Goal: Information Seeking & Learning: Learn about a topic

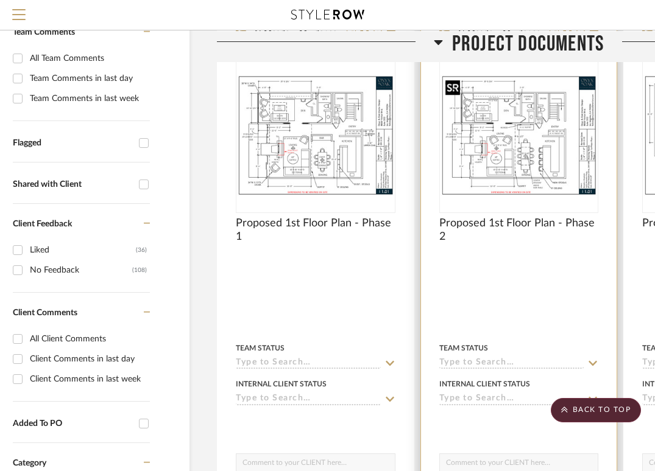
scroll to position [0, 40]
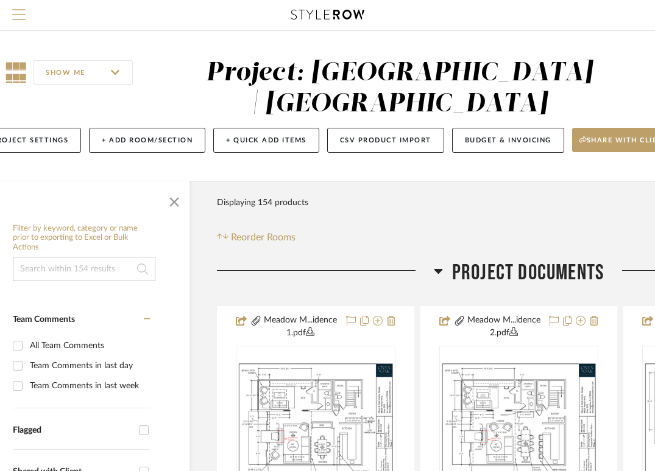
click at [18, 18] on span "Menu" at bounding box center [18, 18] width 13 height 18
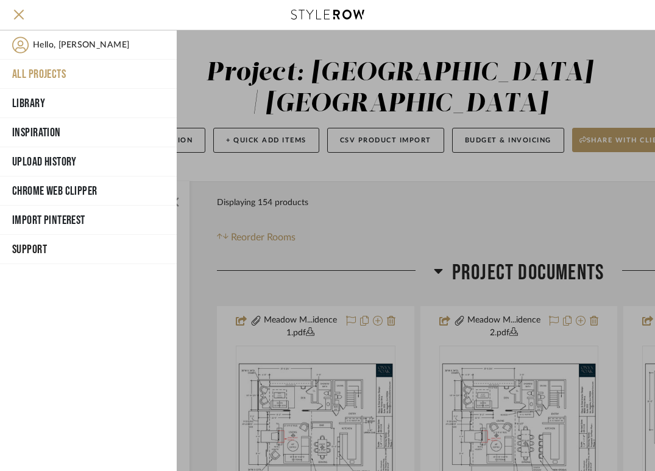
click at [23, 68] on button "All Projects" at bounding box center [88, 74] width 177 height 29
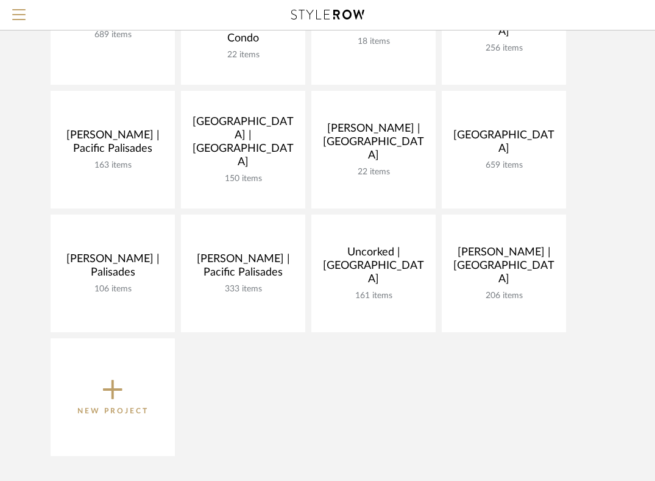
scroll to position [359, 0]
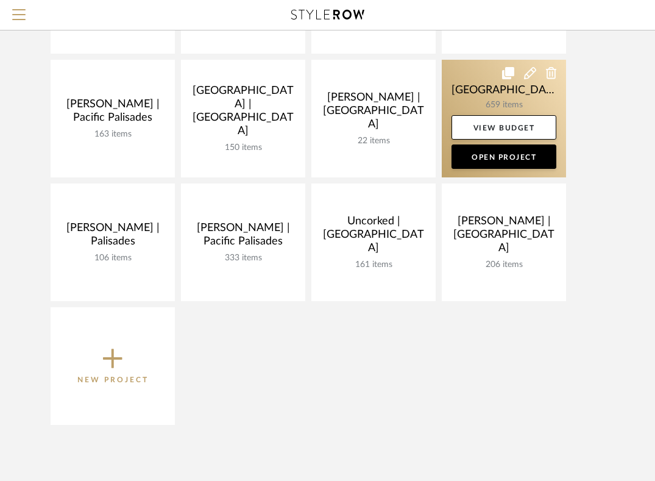
click at [464, 88] on link at bounding box center [504, 119] width 124 height 118
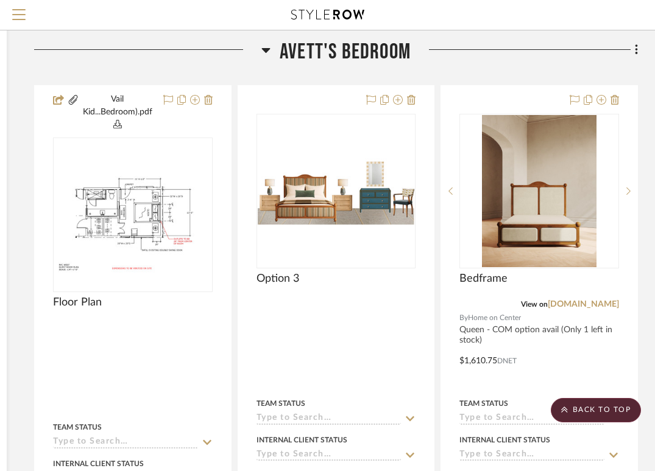
scroll to position [2744, 222]
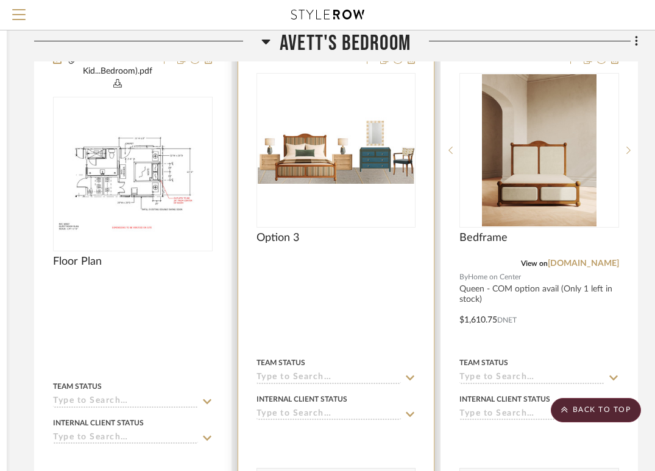
click at [0, 0] on img at bounding box center [0, 0] width 0 height 0
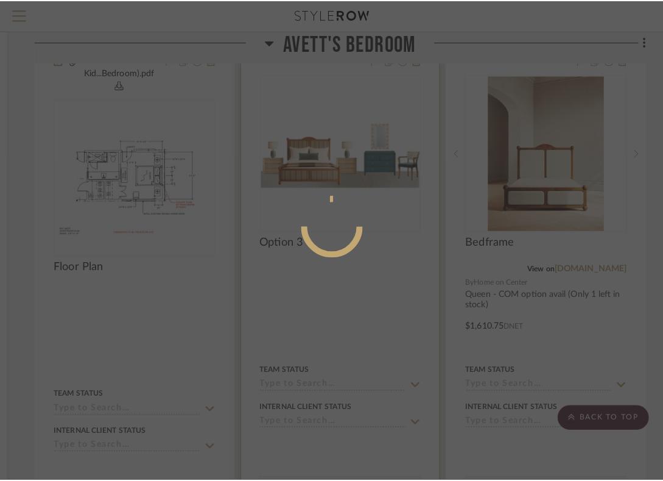
scroll to position [0, 0]
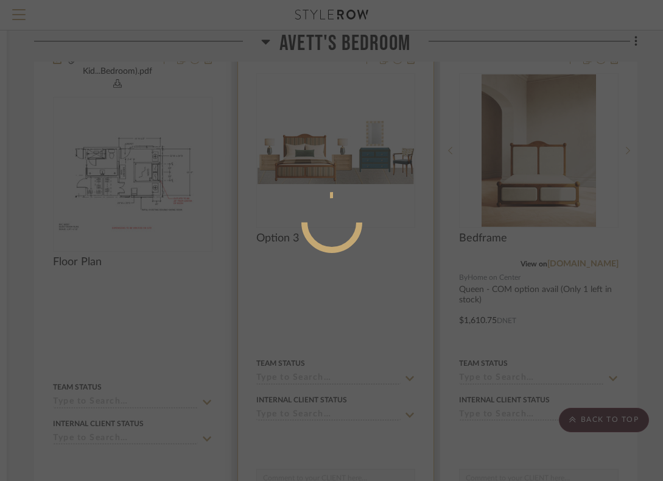
click at [352, 160] on mat-dialog-content at bounding box center [332, 271] width 183 height 524
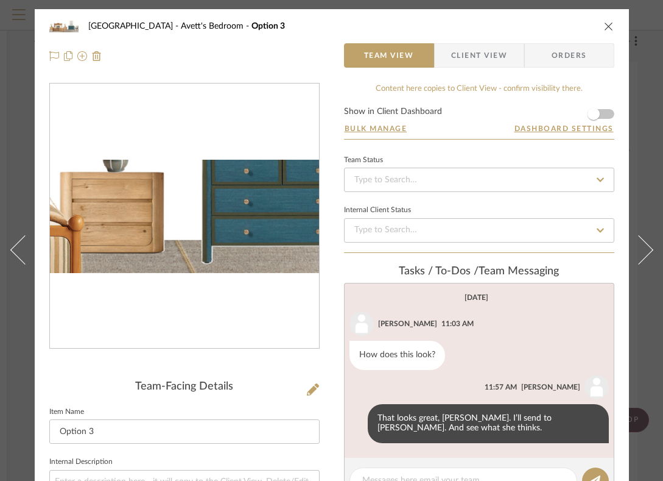
click at [219, 238] on img "0" at bounding box center [184, 217] width 269 height 114
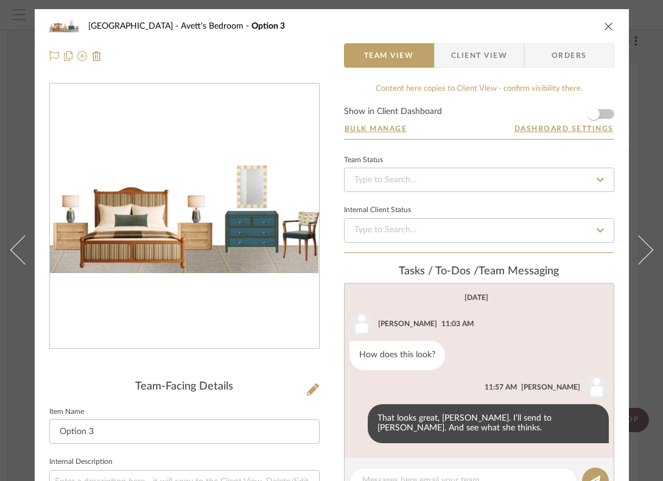
click at [610, 26] on icon "close" at bounding box center [609, 26] width 10 height 10
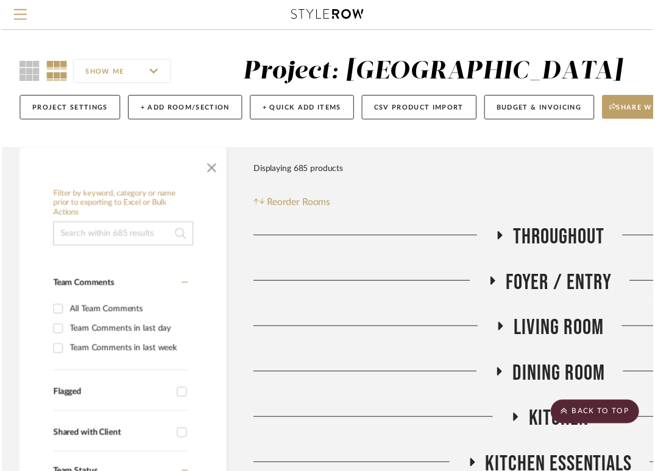
scroll to position [2744, 222]
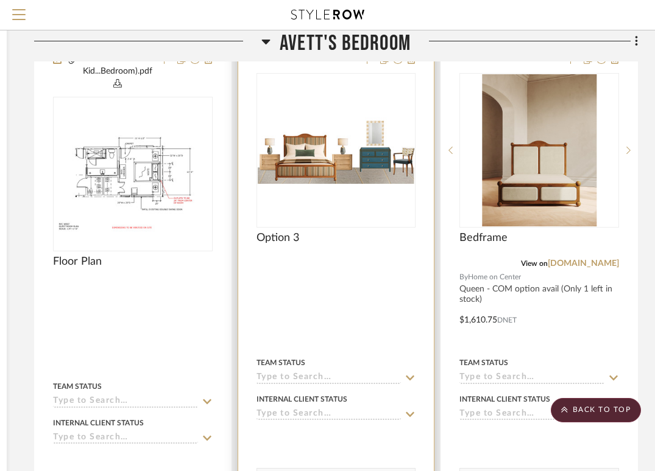
click at [348, 146] on img "0" at bounding box center [336, 151] width 157 height 66
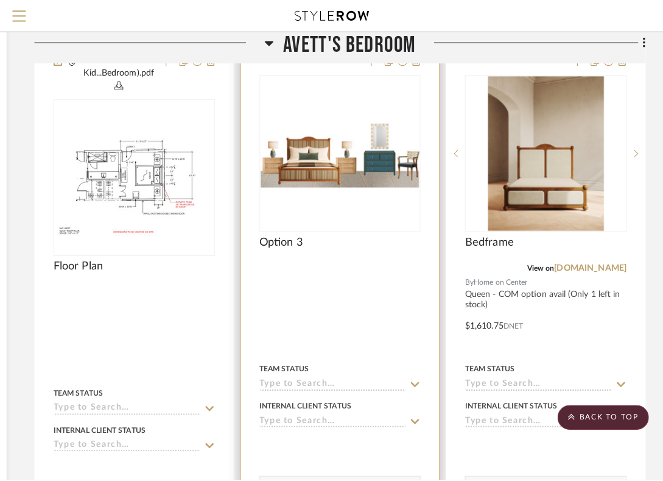
scroll to position [0, 0]
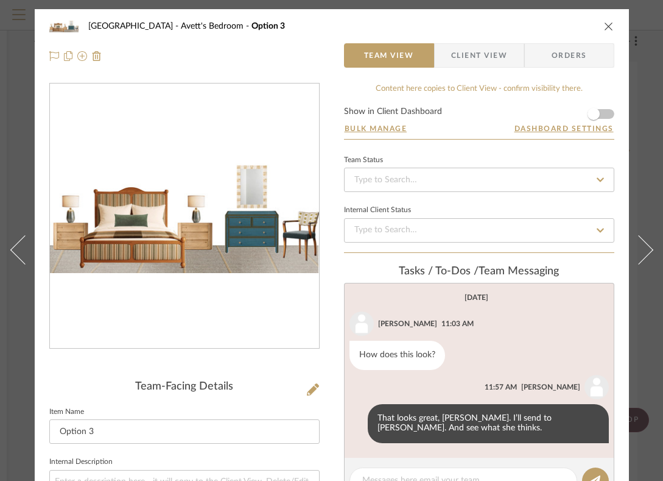
click at [147, 232] on img "0" at bounding box center [184, 217] width 269 height 114
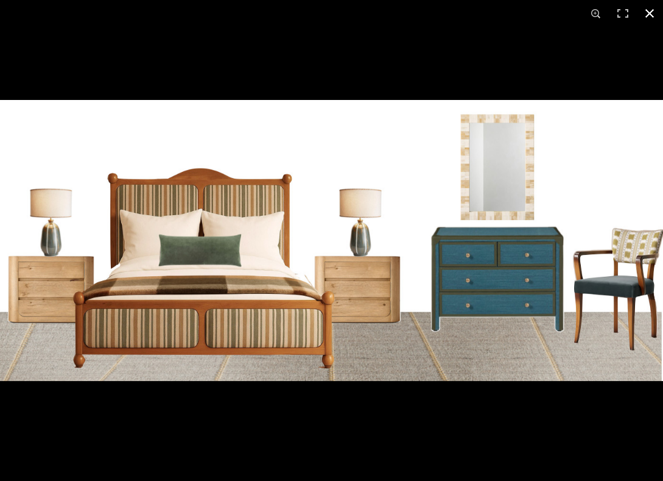
click at [646, 12] on button at bounding box center [649, 13] width 27 height 27
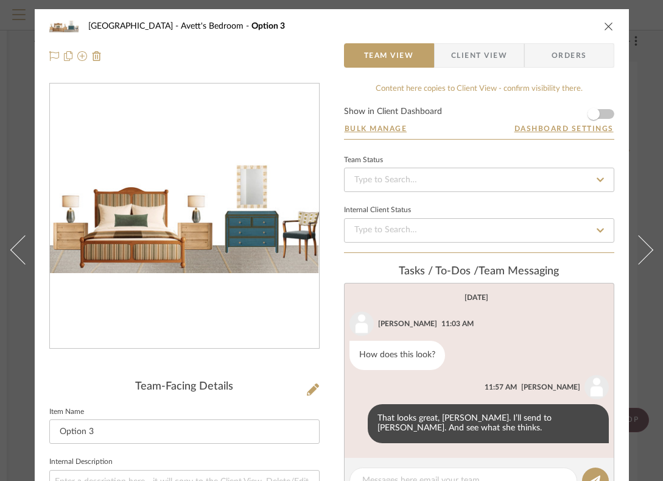
click at [605, 21] on icon "close" at bounding box center [609, 26] width 10 height 10
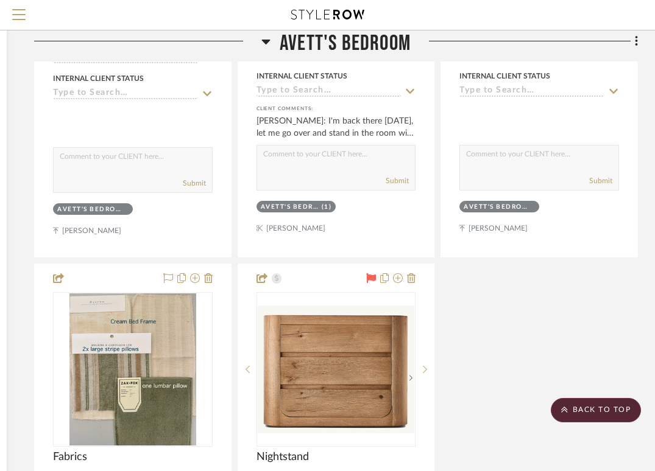
scroll to position [3635, 222]
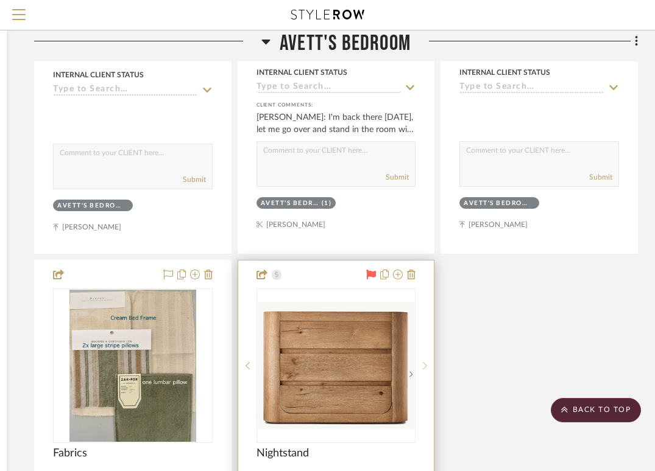
click at [427, 364] on sr-next-btn at bounding box center [424, 366] width 18 height 9
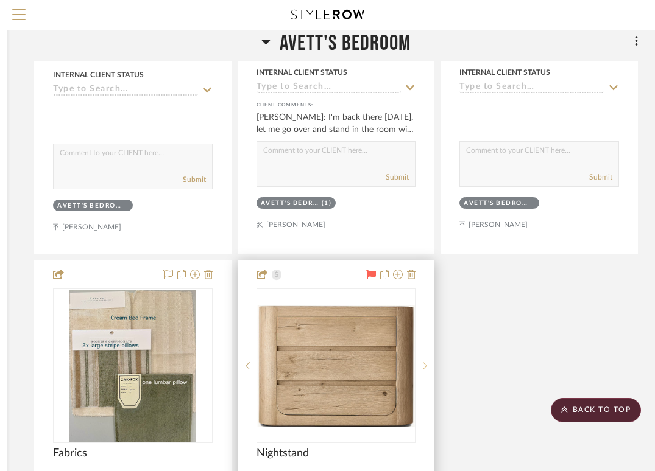
click at [425, 362] on icon at bounding box center [425, 366] width 4 height 9
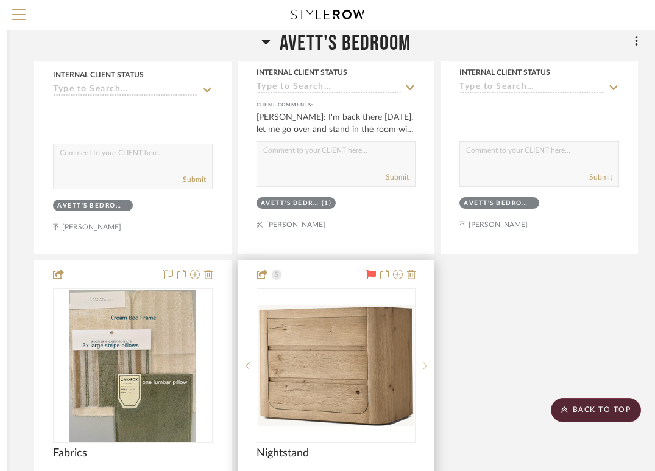
click at [425, 362] on icon at bounding box center [425, 366] width 4 height 9
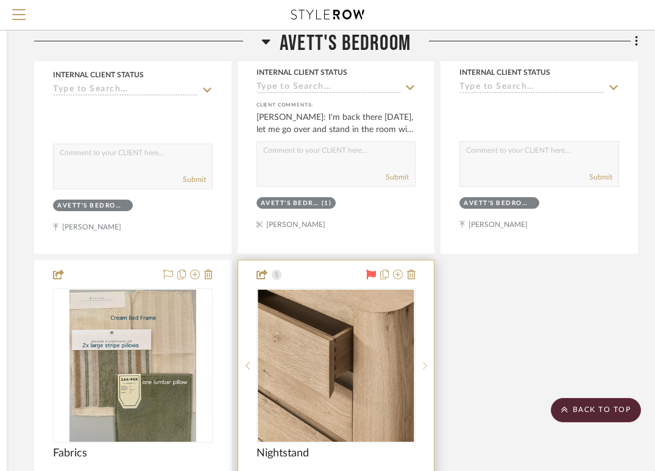
click at [425, 362] on icon at bounding box center [425, 366] width 4 height 9
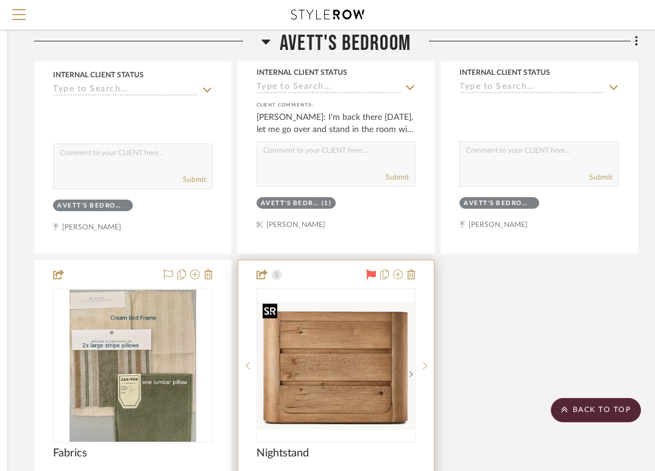
click at [357, 353] on img "0" at bounding box center [336, 366] width 157 height 128
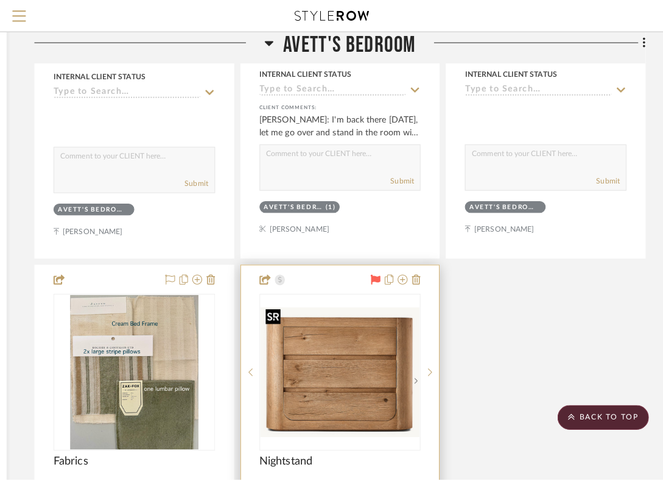
scroll to position [0, 0]
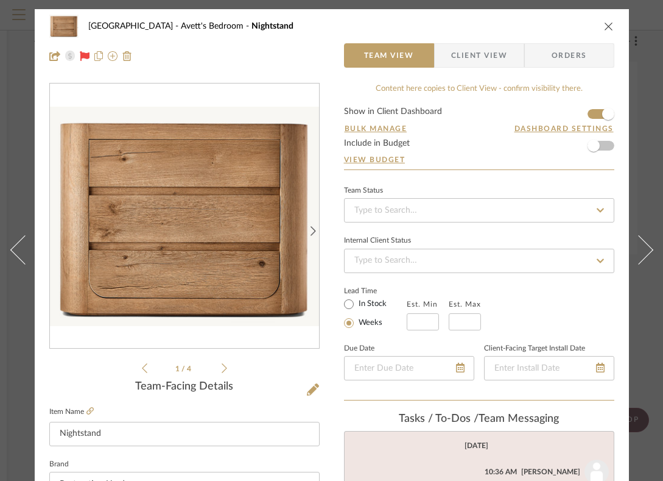
click at [607, 23] on icon "close" at bounding box center [609, 26] width 10 height 10
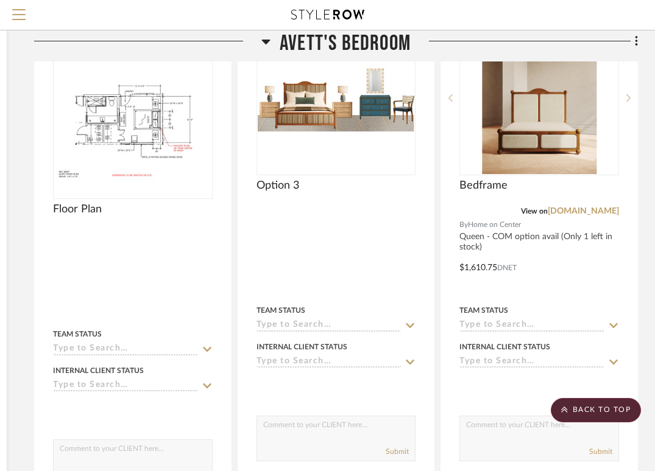
scroll to position [2669, 222]
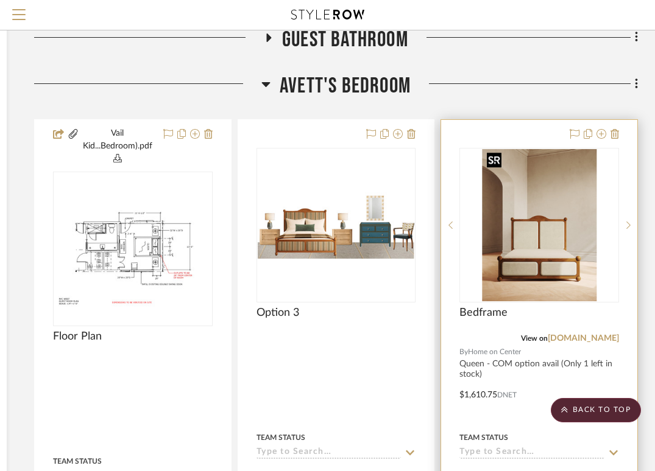
click at [535, 250] on img "0" at bounding box center [539, 225] width 114 height 152
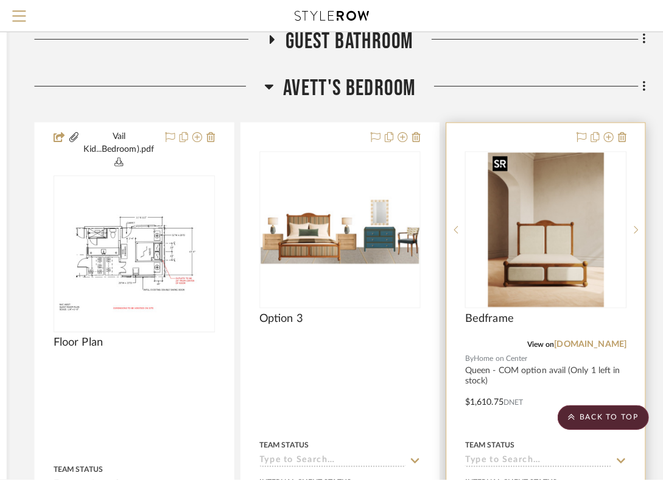
scroll to position [0, 0]
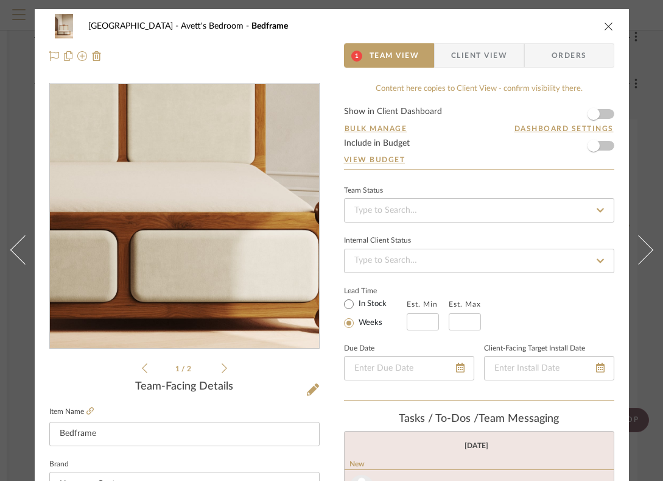
click at [203, 275] on img "0" at bounding box center [184, 216] width 199 height 264
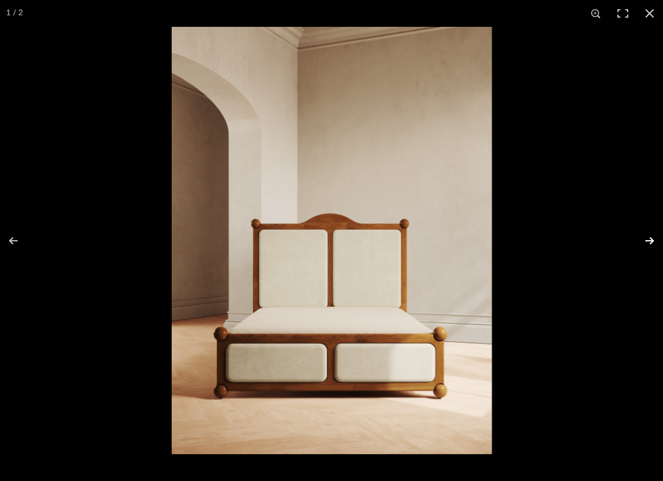
click at [642, 238] on button at bounding box center [642, 240] width 43 height 61
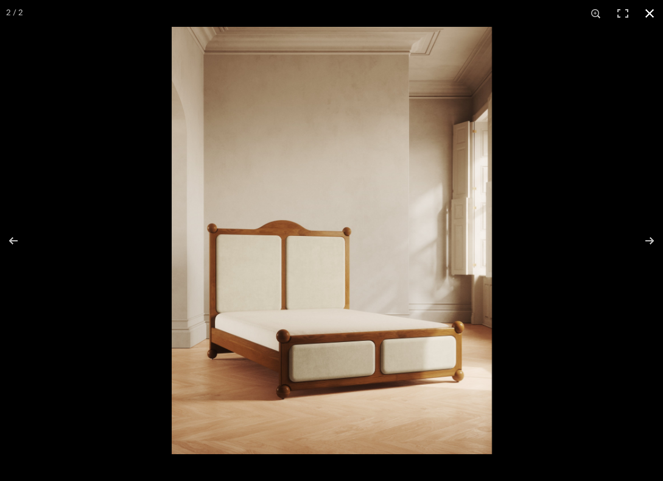
click at [646, 18] on button at bounding box center [649, 13] width 27 height 27
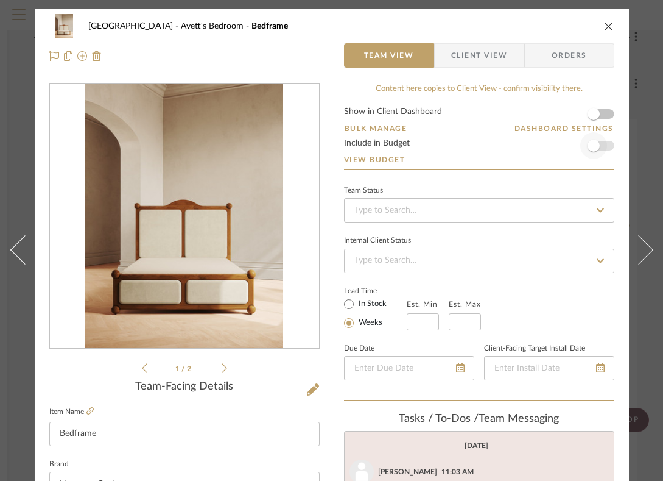
scroll to position [1, 0]
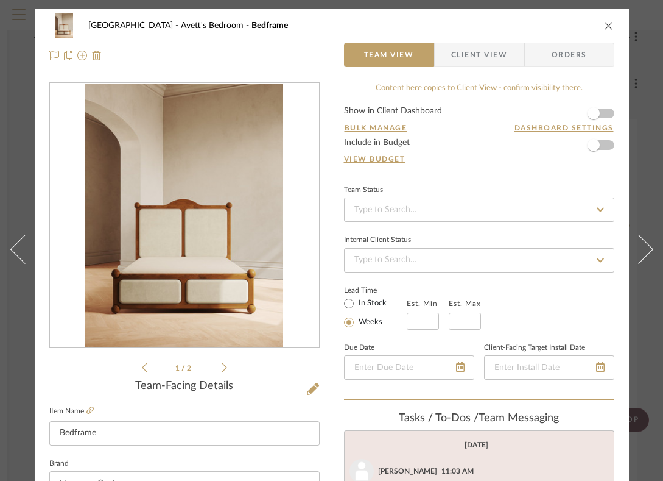
click at [610, 27] on icon "close" at bounding box center [609, 26] width 10 height 10
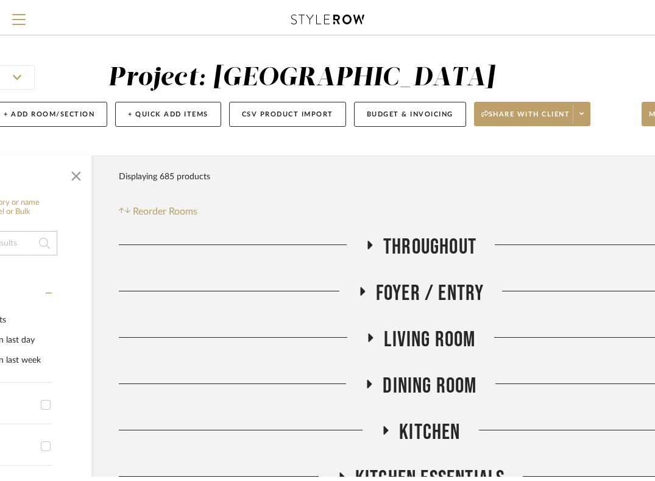
scroll to position [0, 0]
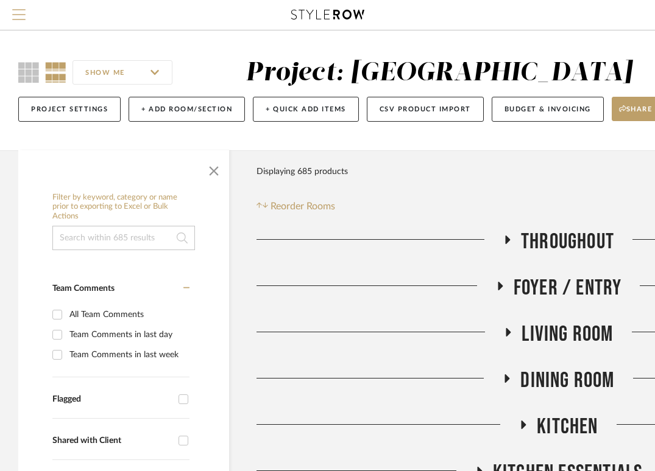
click at [21, 3] on button "Menu" at bounding box center [19, 15] width 38 height 30
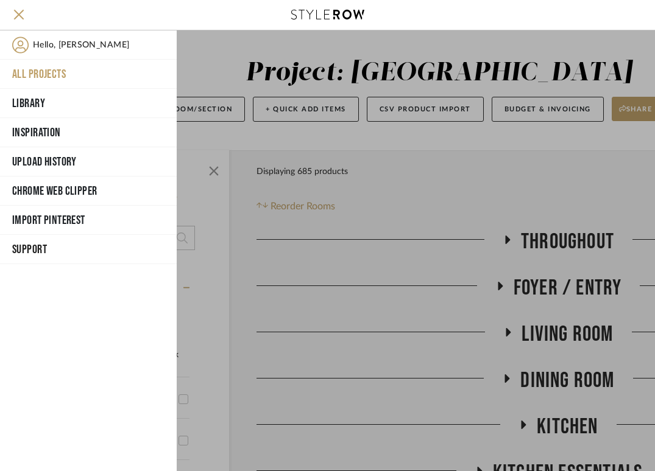
click at [43, 77] on button "All Projects" at bounding box center [88, 74] width 177 height 29
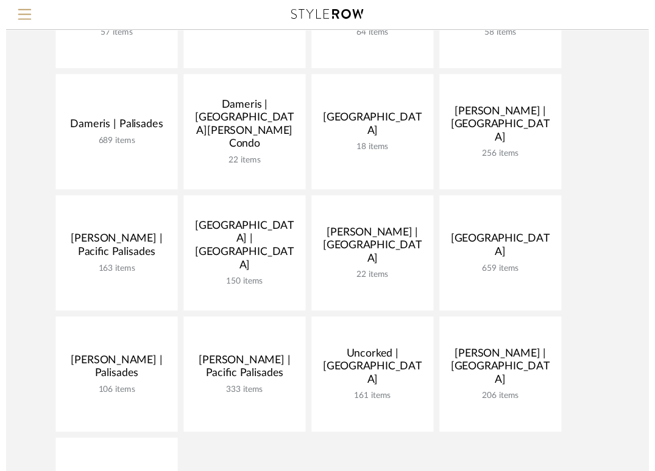
scroll to position [286, 0]
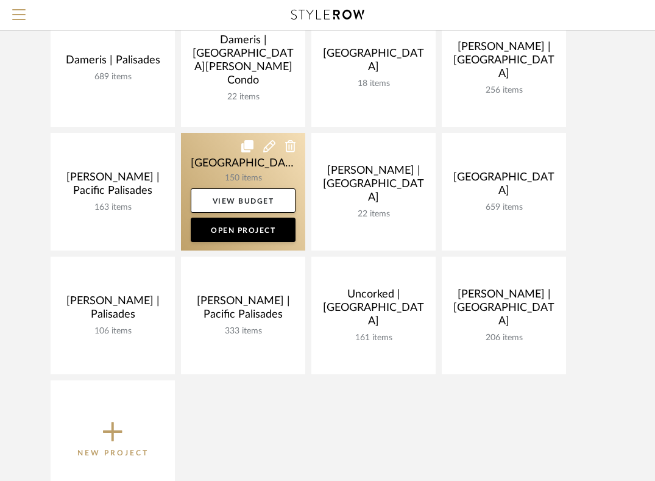
click at [223, 158] on link at bounding box center [243, 192] width 124 height 118
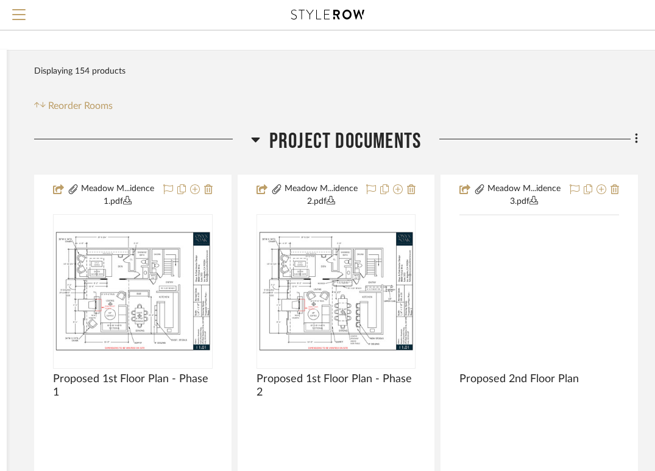
scroll to position [192, 222]
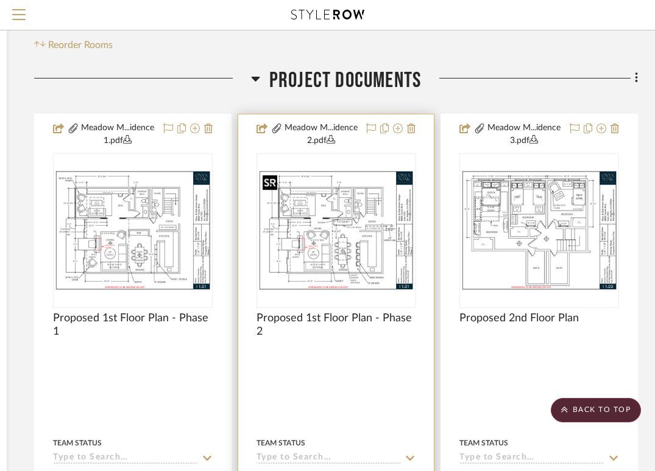
click at [327, 222] on img "0" at bounding box center [336, 230] width 157 height 121
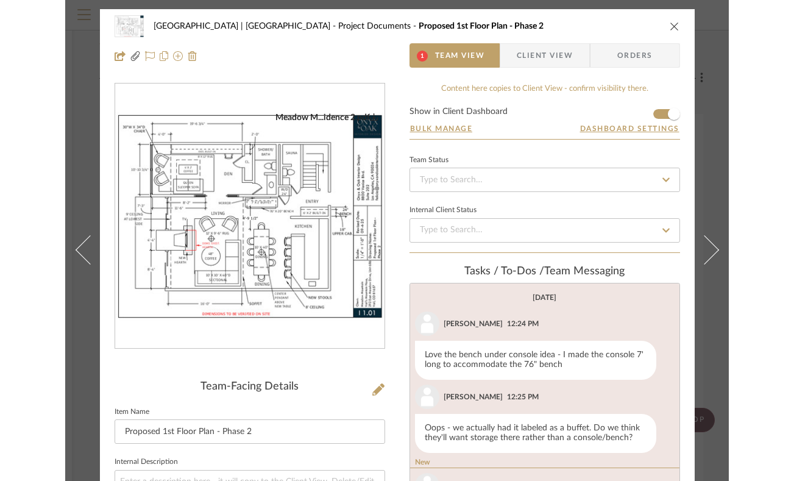
scroll to position [29, 0]
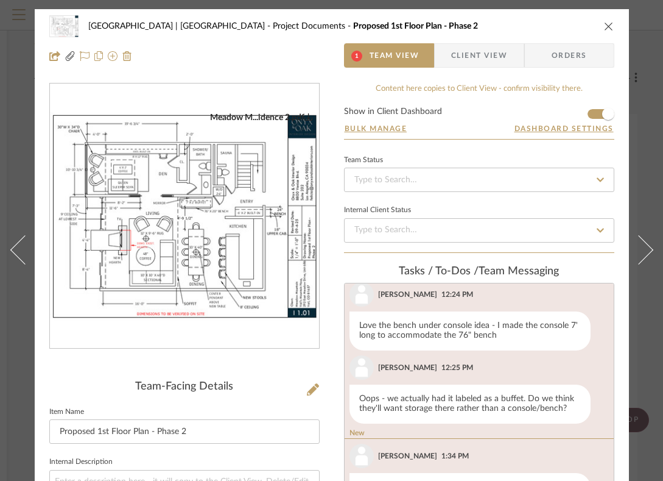
click at [180, 247] on img "0" at bounding box center [184, 216] width 269 height 208
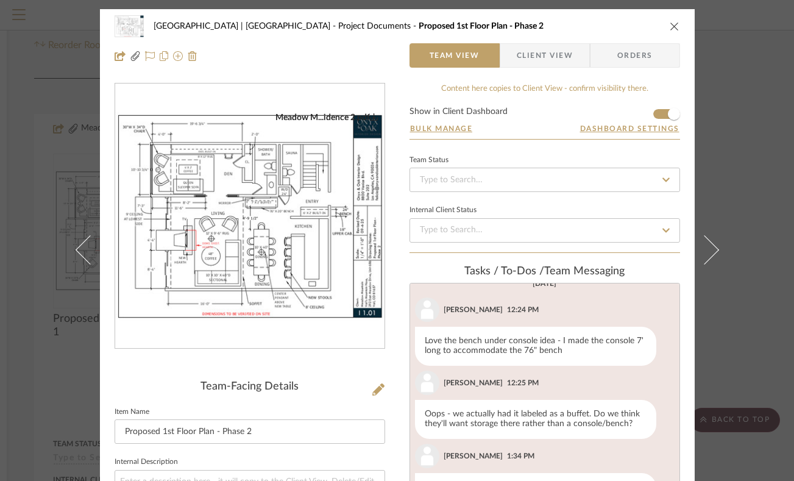
scroll to position [14, 0]
click at [654, 23] on icon "close" at bounding box center [674, 26] width 10 height 10
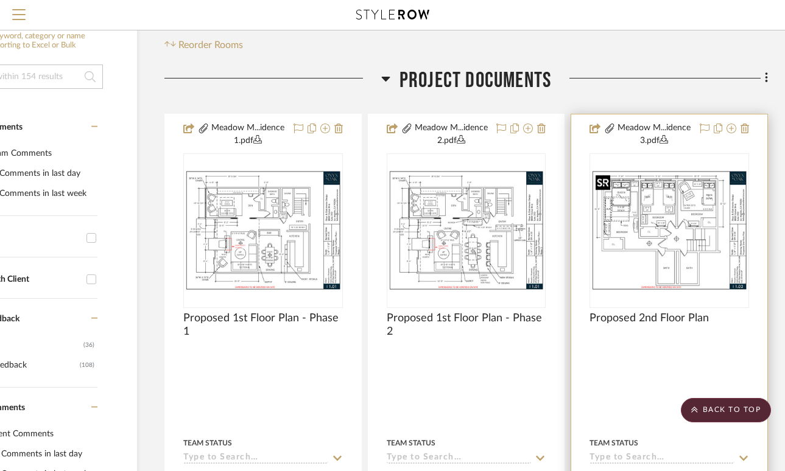
click at [654, 246] on img "0" at bounding box center [669, 230] width 157 height 121
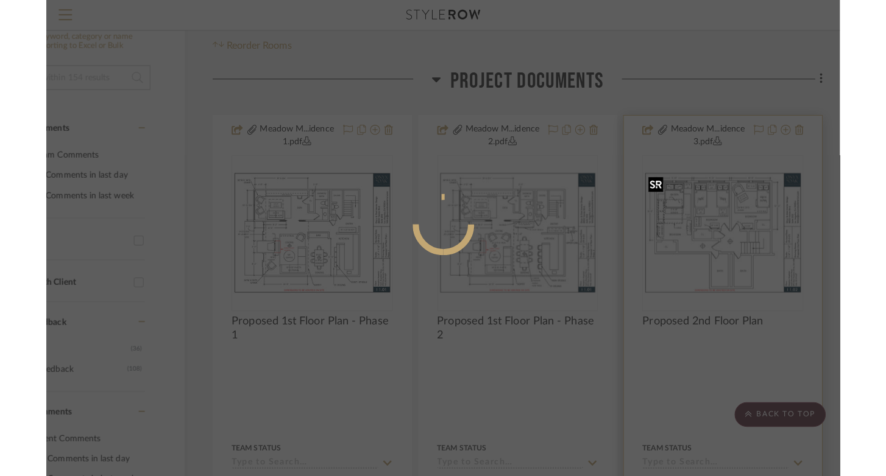
scroll to position [0, 0]
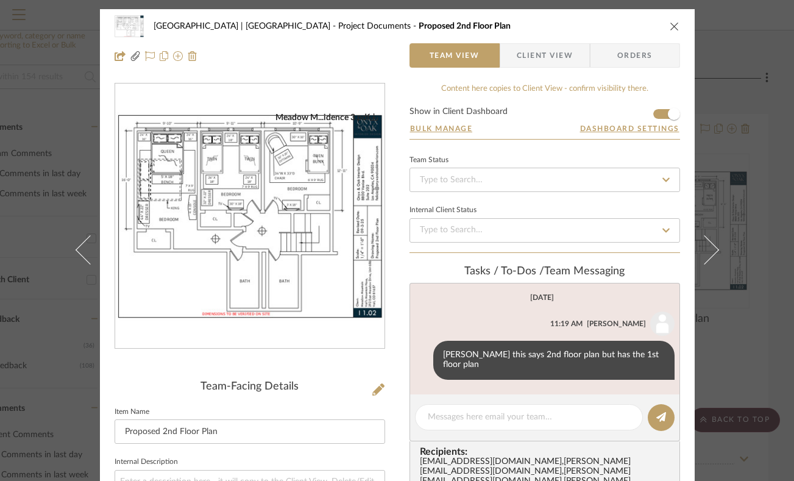
click at [179, 283] on img "0" at bounding box center [249, 216] width 269 height 208
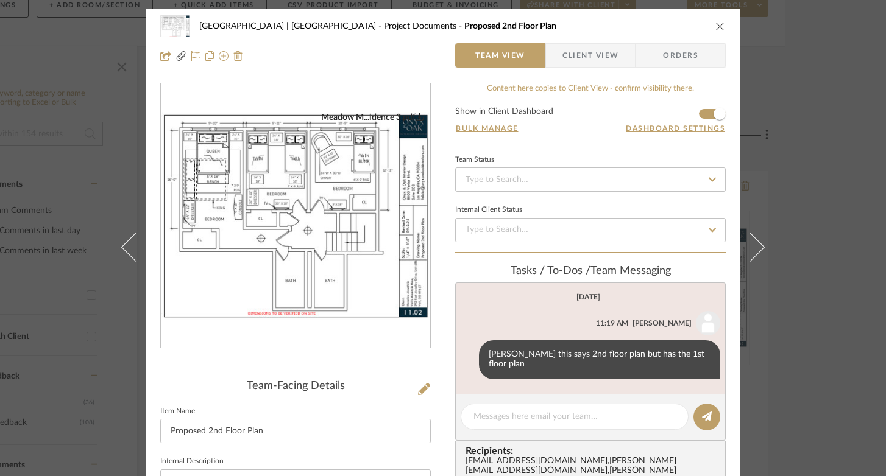
click at [654, 26] on icon "close" at bounding box center [720, 26] width 10 height 10
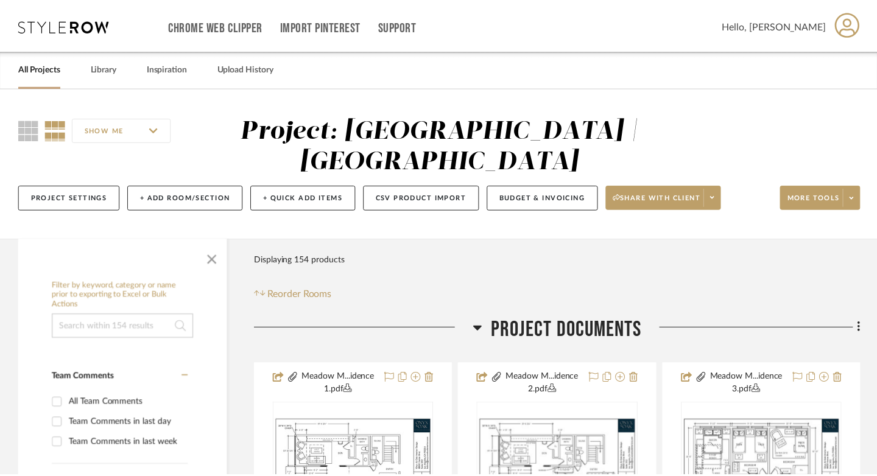
scroll to position [192, 0]
